Goal: Navigation & Orientation: Go to known website

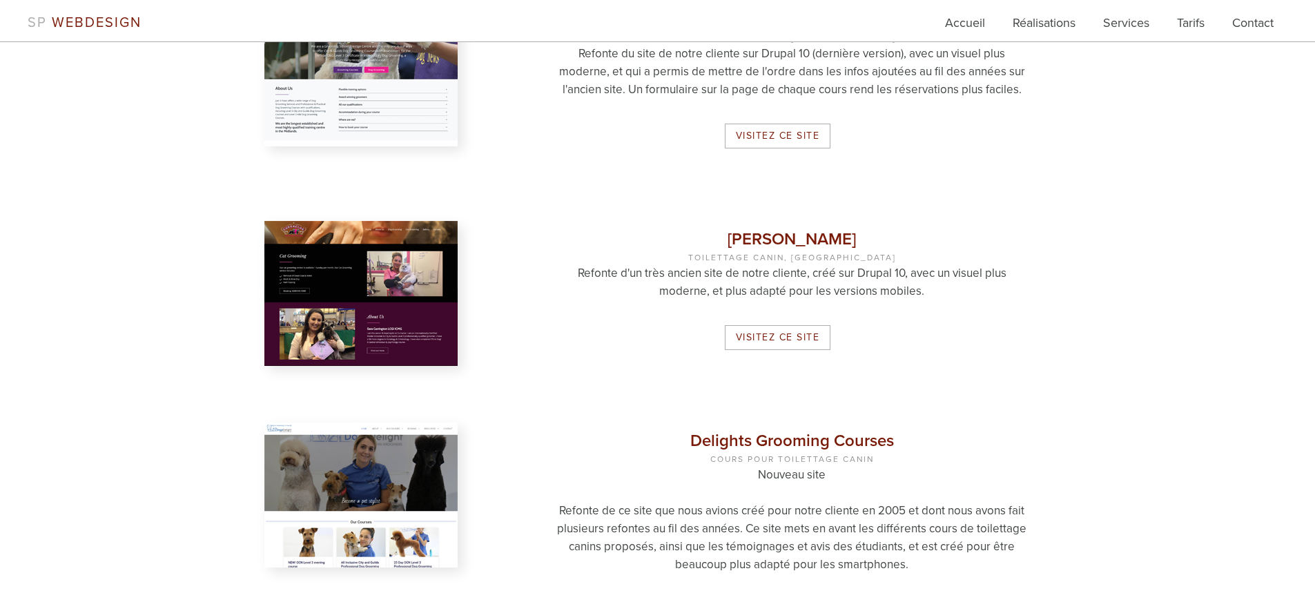
scroll to position [1873, 0]
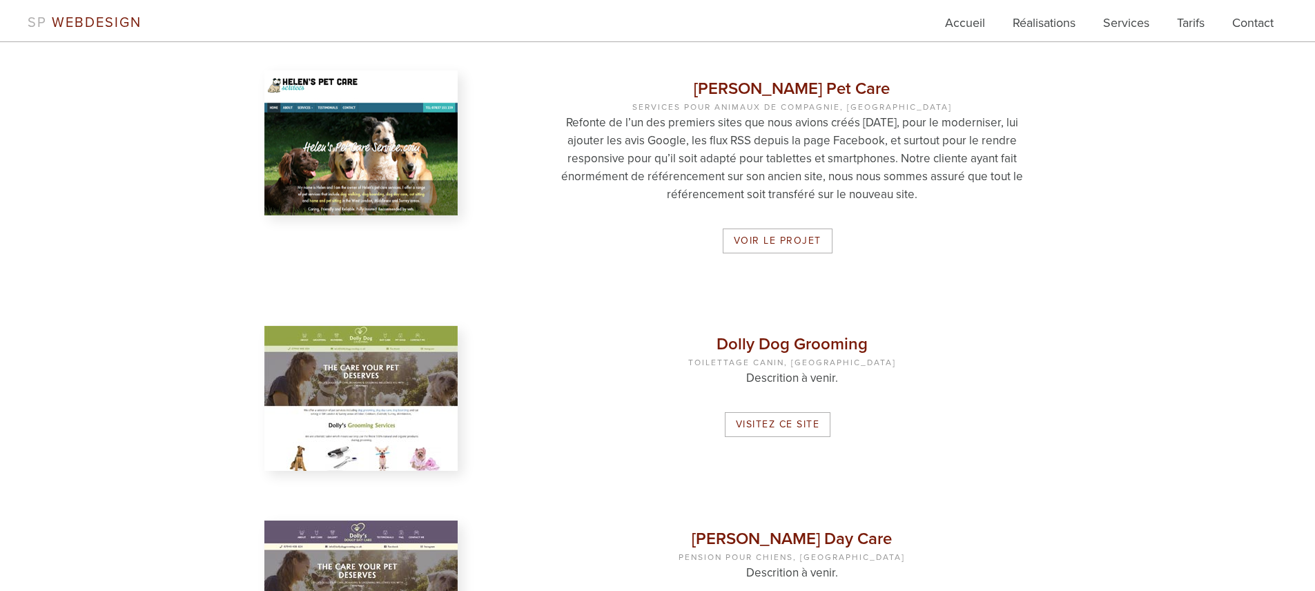
click at [328, 337] on img at bounding box center [360, 398] width 193 height 145
click at [739, 433] on link "Visitez ce site" at bounding box center [778, 424] width 106 height 25
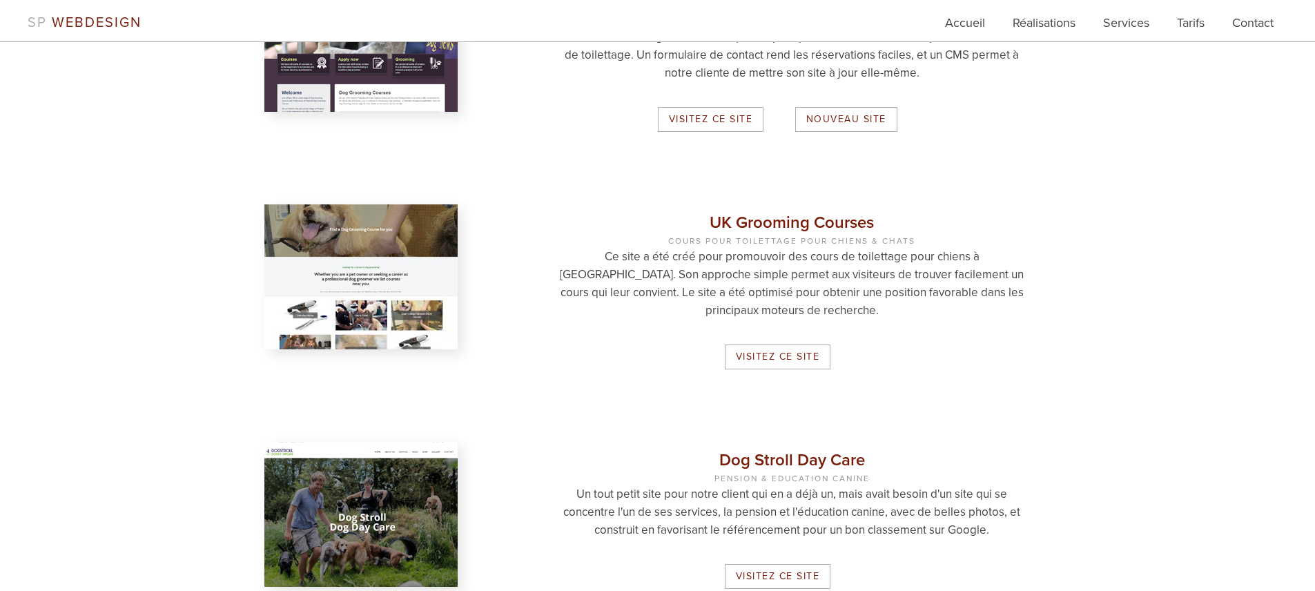
scroll to position [3370, 0]
click at [410, 277] on img at bounding box center [360, 276] width 193 height 145
click at [756, 357] on link "Visitez ce site" at bounding box center [778, 356] width 106 height 25
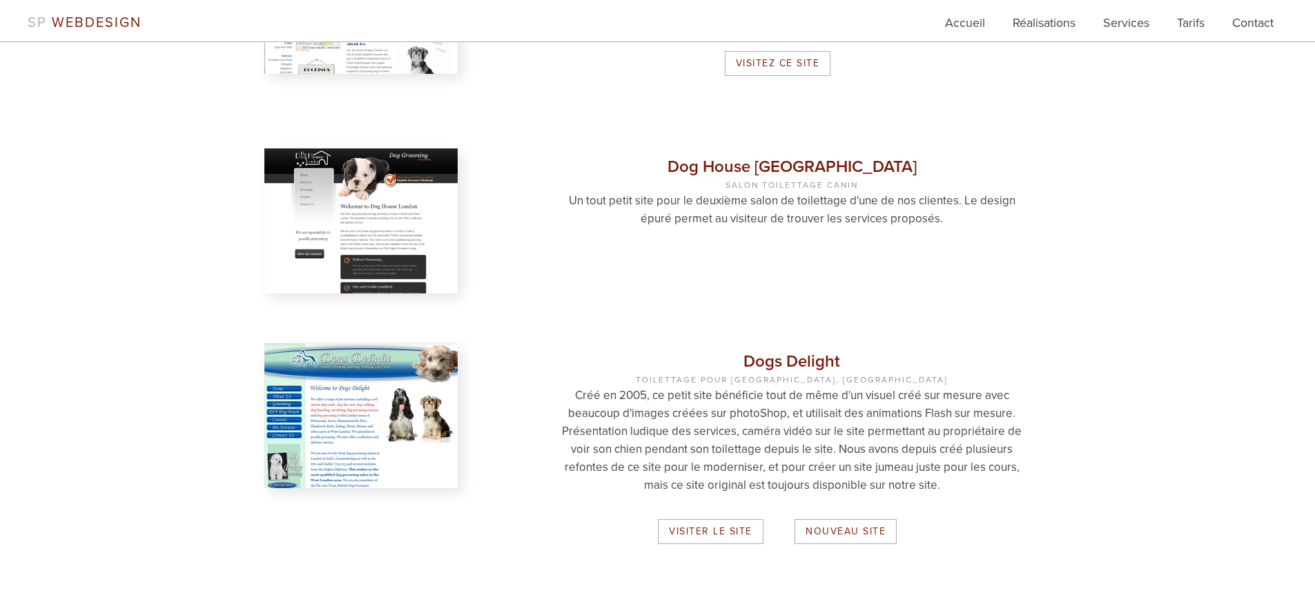
scroll to position [5986, 0]
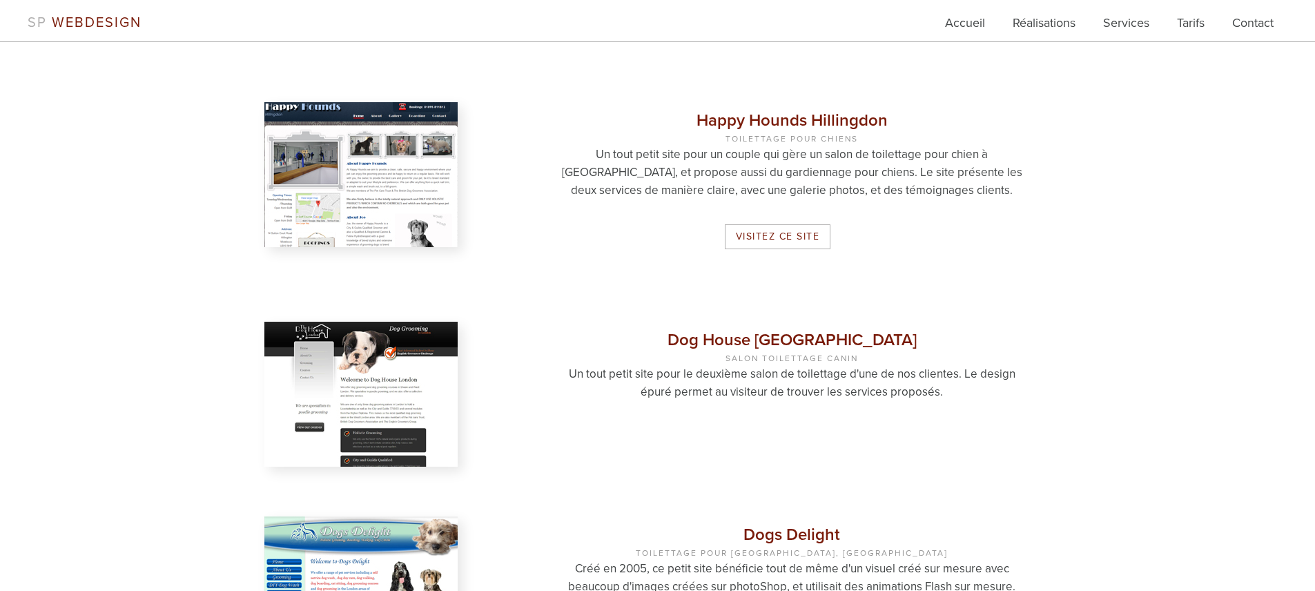
click at [410, 329] on img at bounding box center [360, 394] width 193 height 145
click at [337, 381] on img at bounding box center [360, 394] width 193 height 145
click at [337, 336] on img at bounding box center [360, 394] width 193 height 145
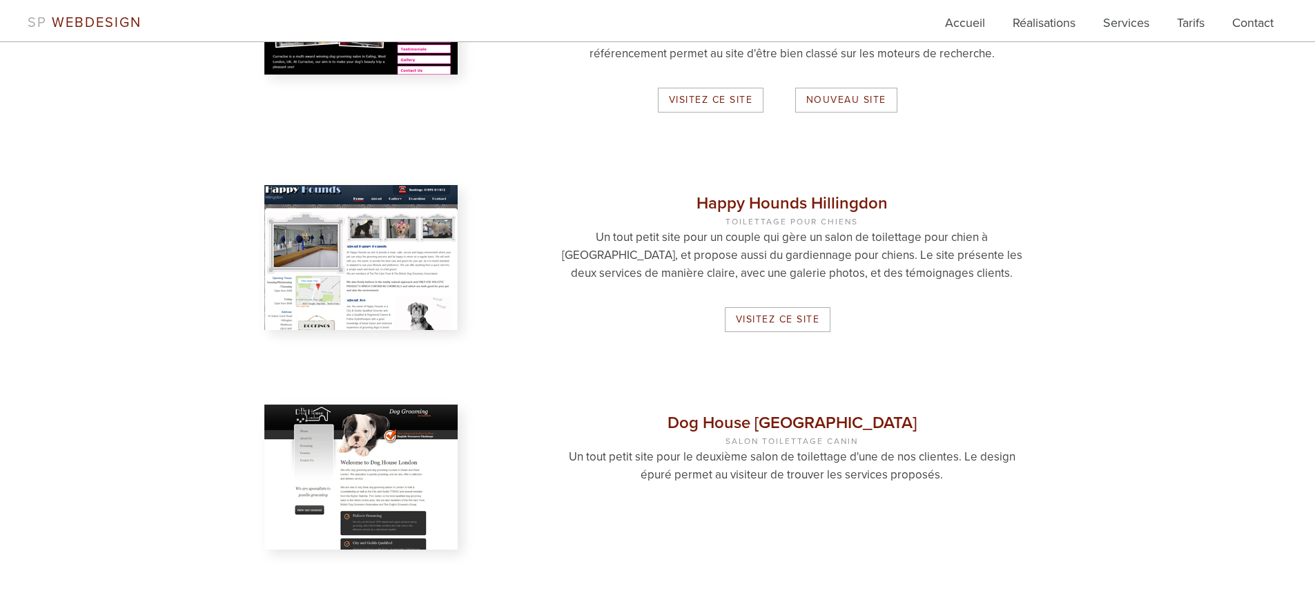
scroll to position [6083, 0]
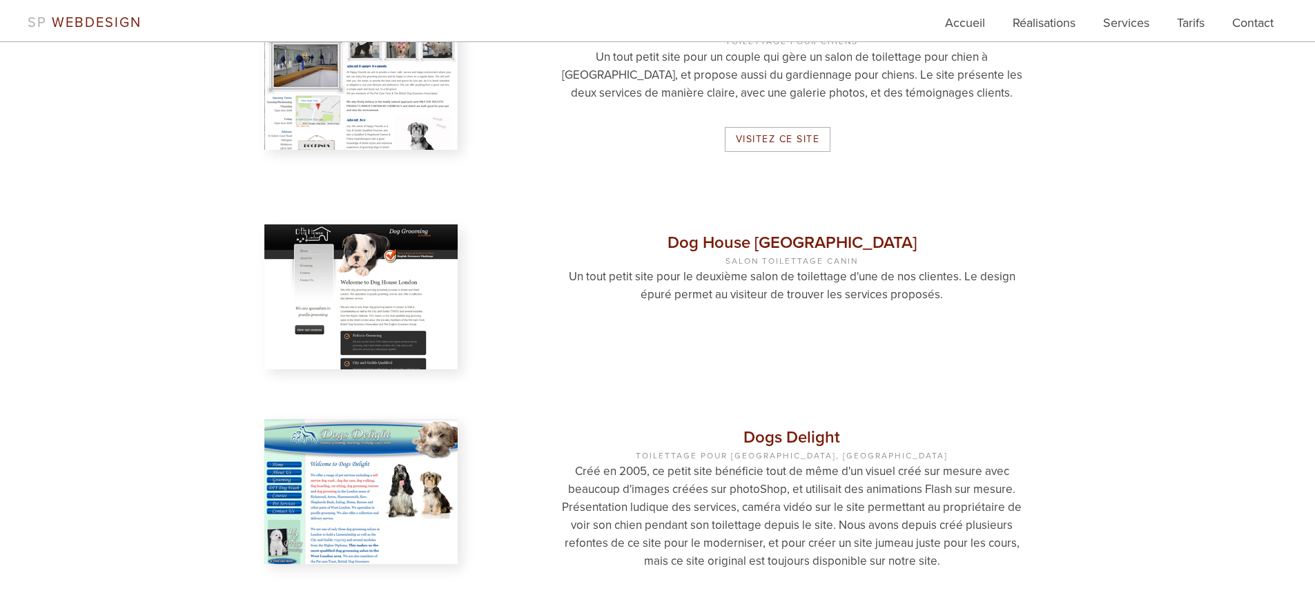
click at [418, 277] on img at bounding box center [360, 296] width 193 height 145
click at [799, 235] on h3 "Dog House [GEOGRAPHIC_DATA] Salon Toilettage Canin" at bounding box center [791, 251] width 477 height 33
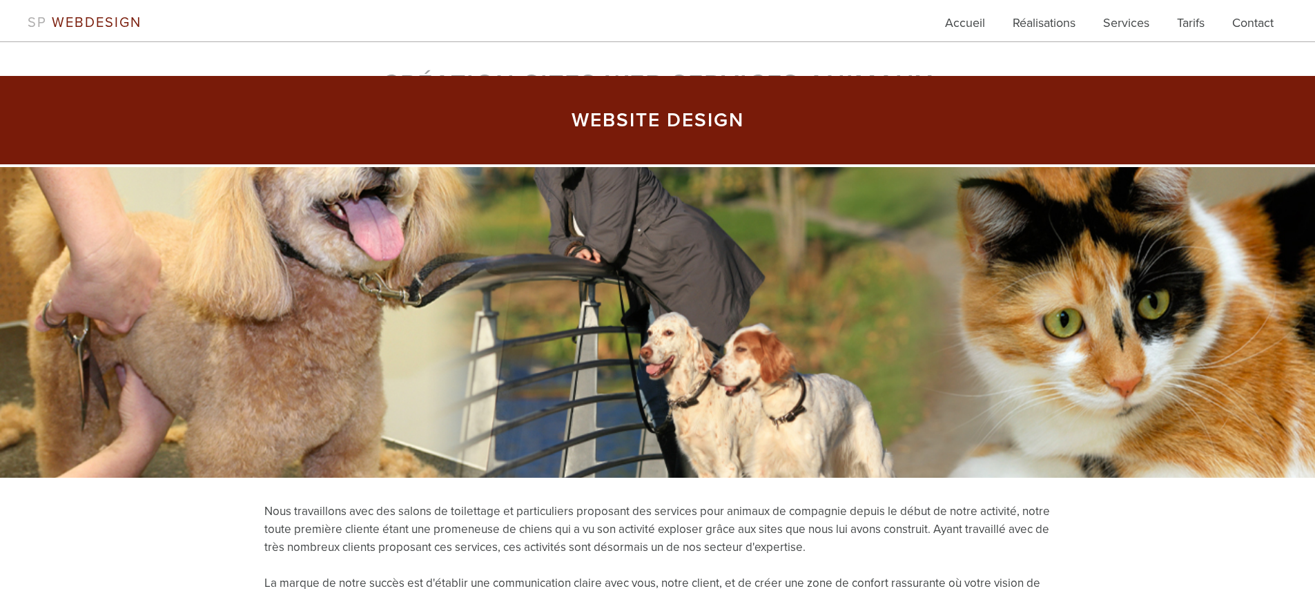
scroll to position [169, 0]
